Goal: Feedback & Contribution: Contribute content

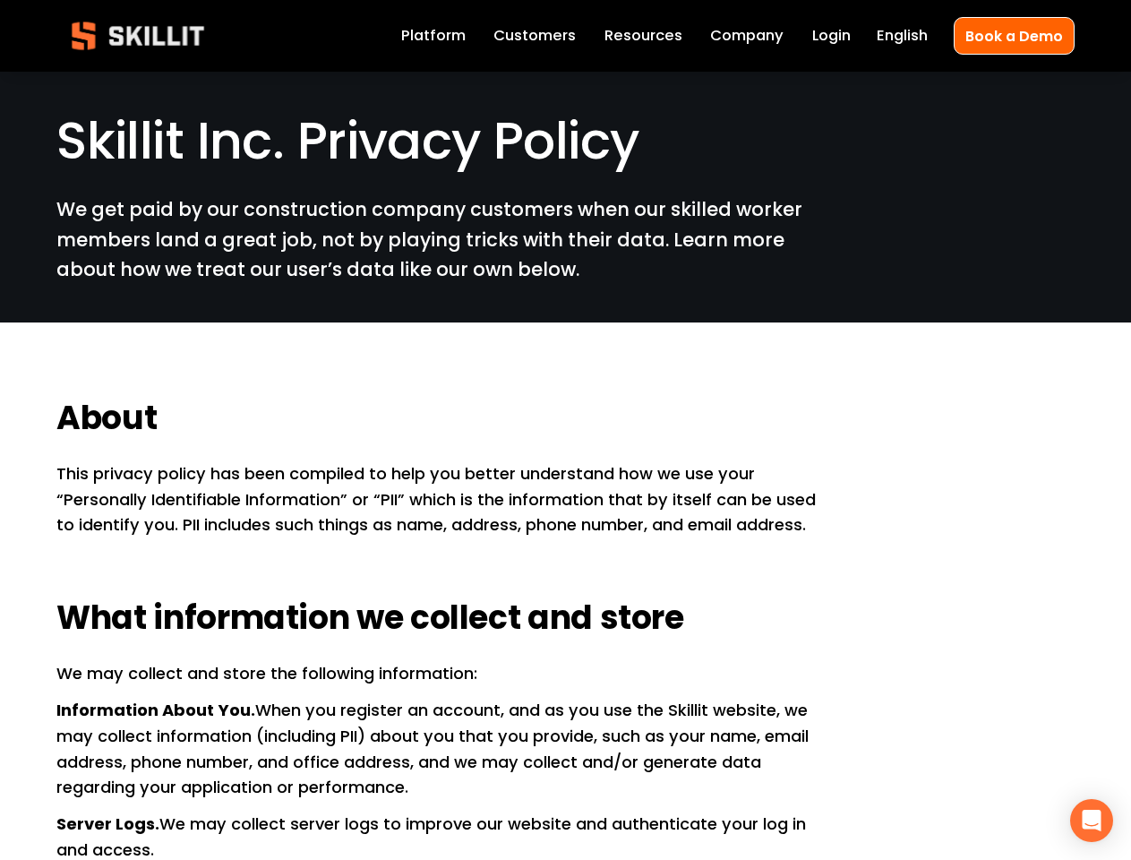
click at [565, 430] on h2 "About" at bounding box center [438, 418] width 764 height 43
click at [1092, 820] on icon "Open Intercom Messenger" at bounding box center [1092, 820] width 19 height 21
